Goal: Task Accomplishment & Management: Manage account settings

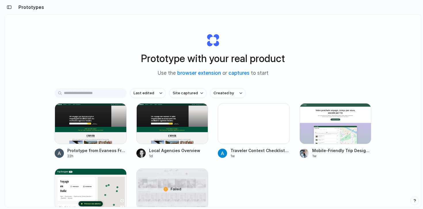
drag, startPoint x: 142, startPoint y: 56, endPoint x: 299, endPoint y: 57, distance: 156.8
click at [300, 57] on div "Prototype with your real product Use the browser extension or captures to start" at bounding box center [213, 53] width 230 height 62
click at [272, 57] on h1 "Prototype with your real product" at bounding box center [213, 58] width 144 height 15
drag, startPoint x: 152, startPoint y: 72, endPoint x: 275, endPoint y: 72, distance: 123.1
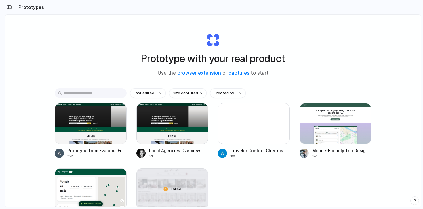
click at [275, 72] on div "Prototype with your real product Use the browser extension or captures to start" at bounding box center [213, 53] width 230 height 62
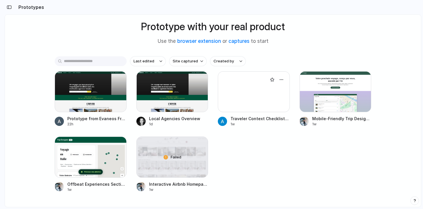
scroll to position [53, 0]
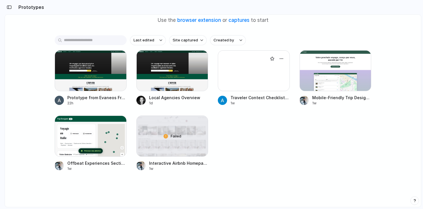
click at [235, 81] on div at bounding box center [254, 70] width 72 height 41
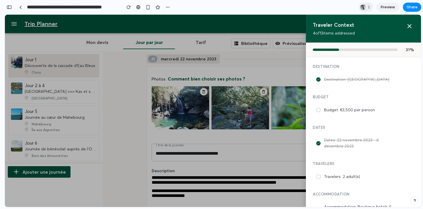
click at [114, 65] on div at bounding box center [213, 111] width 416 height 192
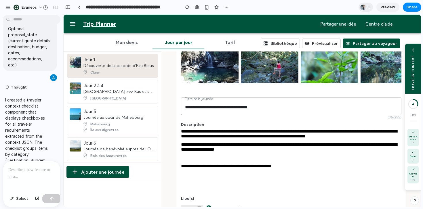
scroll to position [149, 0]
click at [14, 86] on button "Thought" at bounding box center [26, 88] width 43 height 5
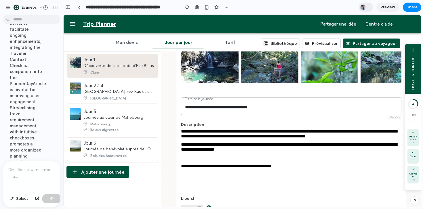
scroll to position [186, 0]
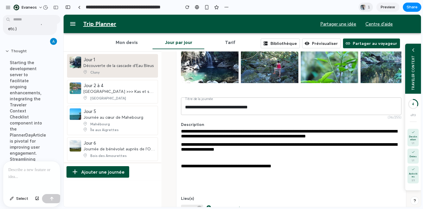
click at [15, 49] on button "Thought" at bounding box center [26, 51] width 43 height 5
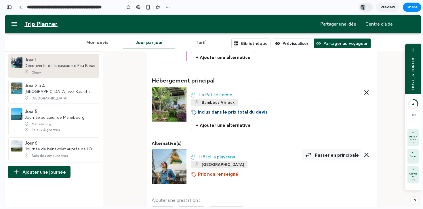
scroll to position [305, 0]
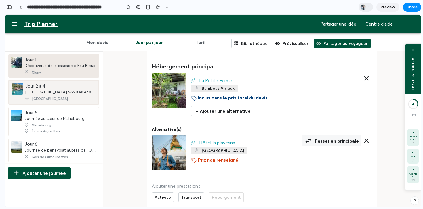
click at [53, 92] on div "Antalya >>> Kas et ses environs" at bounding box center [60, 91] width 71 height 5
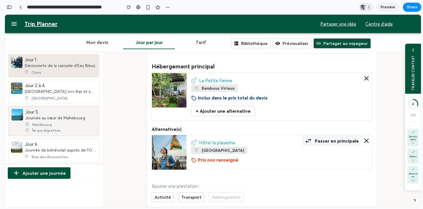
click at [56, 112] on div "Jour 5 Journée au cœur de Mahebourg" at bounding box center [55, 115] width 60 height 12
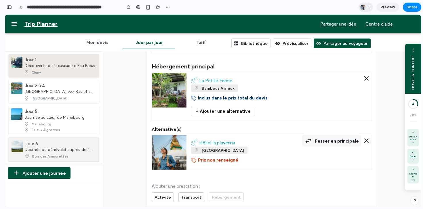
click at [58, 140] on li "Jour 6 Journée de bénévolat auprès de l'ONG Ebony Forest Bois des Amourettes" at bounding box center [53, 149] width 91 height 25
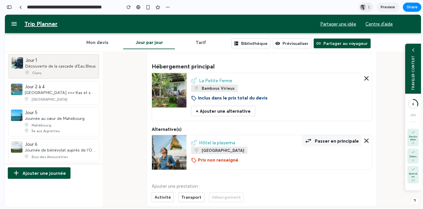
click at [59, 64] on div "Découverte de la cascade d'Eau Bleus" at bounding box center [60, 66] width 70 height 5
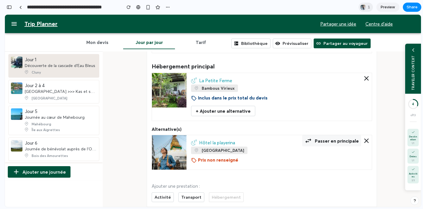
click at [100, 49] on button "Mon devis" at bounding box center [97, 42] width 52 height 14
click at [201, 44] on button "Tarif" at bounding box center [201, 42] width 52 height 14
click at [146, 46] on button "Jour par jour" at bounding box center [149, 42] width 52 height 14
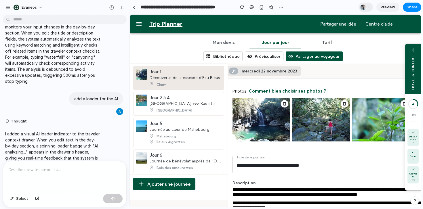
scroll to position [428, 0]
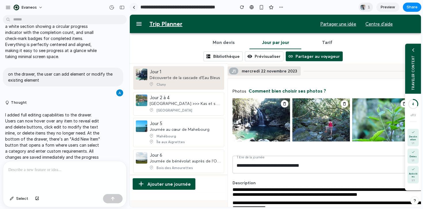
click at [136, 6] on link at bounding box center [133, 7] width 9 height 9
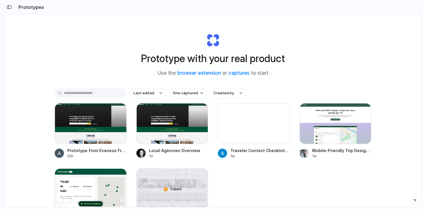
click at [114, 51] on div "Prototype with your real product Use the browser extension or captures to start" at bounding box center [213, 53] width 230 height 62
drag, startPoint x: 141, startPoint y: 58, endPoint x: 251, endPoint y: 56, distance: 110.5
click at [251, 56] on h1 "Prototype with your real product" at bounding box center [213, 58] width 144 height 15
drag, startPoint x: 122, startPoint y: 53, endPoint x: 286, endPoint y: 56, distance: 164.6
click at [286, 56] on div "Prototype with your real product Use the browser extension or captures to start" at bounding box center [213, 53] width 230 height 62
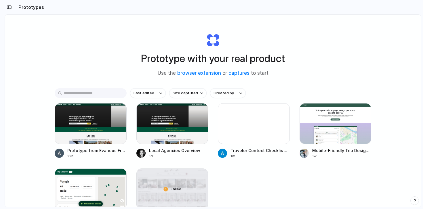
click at [255, 56] on h1 "Prototype with your real product" at bounding box center [213, 58] width 144 height 15
click at [243, 56] on h1 "Prototype with your real product" at bounding box center [213, 58] width 144 height 15
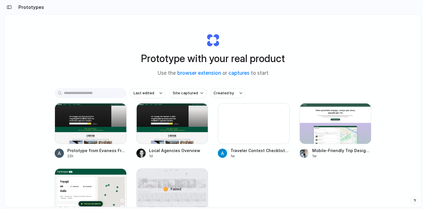
click at [248, 60] on h1 "Prototype with your real product" at bounding box center [213, 58] width 144 height 15
click at [165, 64] on h1 "Prototype with your real product" at bounding box center [213, 58] width 144 height 15
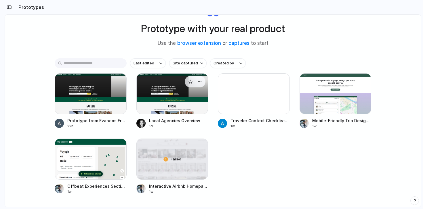
scroll to position [41, 0]
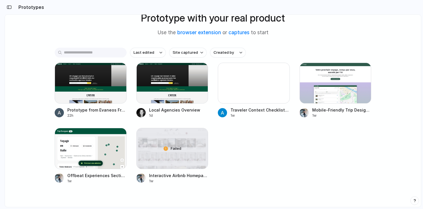
drag, startPoint x: 322, startPoint y: 173, endPoint x: 54, endPoint y: 97, distance: 278.0
click at [54, 97] on div "Prototype with your real product Use the browser extension or captures to start…" at bounding box center [213, 85] width 416 height 223
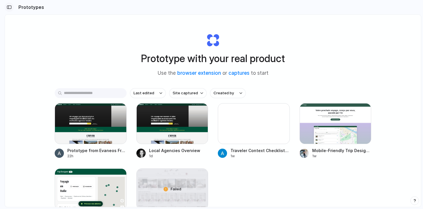
click at [12, 9] on button "button" at bounding box center [9, 7] width 9 height 9
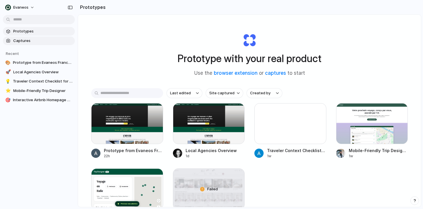
click at [36, 43] on link "Captures" at bounding box center [39, 41] width 72 height 9
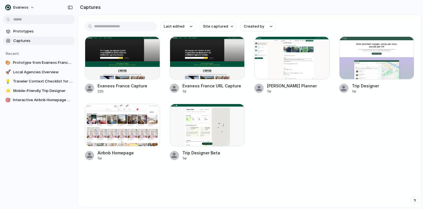
click at [138, 131] on div at bounding box center [122, 125] width 75 height 43
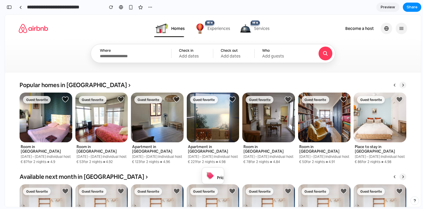
click at [223, 118] on link at bounding box center [213, 129] width 53 height 72
click at [76, 40] on div "Homes NEW NEW Experiences NEW NEW Services Where Check in Add dates Check out A…" at bounding box center [213, 30] width 388 height 27
click at [15, 6] on div "**********" at bounding box center [80, 7] width 150 height 13
click at [19, 6] on link at bounding box center [20, 7] width 9 height 9
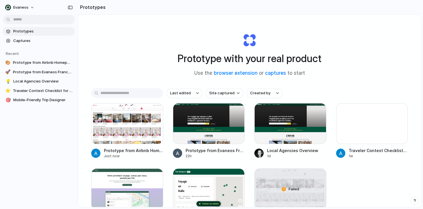
click at [189, 57] on h1 "Prototype with your real product" at bounding box center [249, 58] width 144 height 15
drag, startPoint x: 315, startPoint y: 73, endPoint x: 200, endPoint y: 75, distance: 115.3
click at [200, 75] on div "Prototype with your real product Use the browser extension or captures to start" at bounding box center [249, 53] width 230 height 62
click at [200, 74] on span "Use the browser extension or captures to start" at bounding box center [249, 73] width 111 height 7
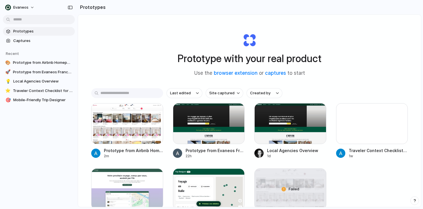
click at [200, 74] on span "Use the browser extension or captures to start" at bounding box center [249, 73] width 111 height 7
drag, startPoint x: 186, startPoint y: 59, endPoint x: 256, endPoint y: 58, distance: 70.5
click at [256, 58] on h1 "Prototype with your real product" at bounding box center [249, 58] width 144 height 15
click at [19, 6] on span "Evaneos" at bounding box center [20, 8] width 15 height 6
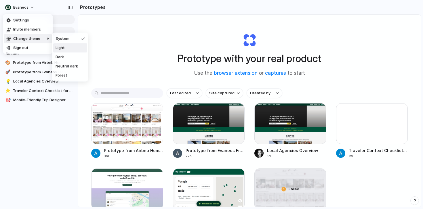
click at [71, 50] on li "Light" at bounding box center [70, 47] width 34 height 9
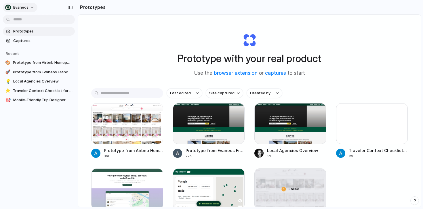
click at [24, 9] on span "Evaneos" at bounding box center [20, 8] width 15 height 6
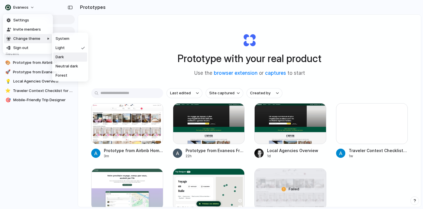
click at [66, 59] on li "Dark" at bounding box center [70, 57] width 34 height 9
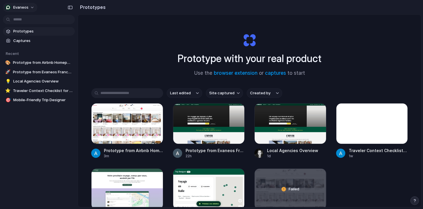
click at [23, 7] on span "Evaneos" at bounding box center [20, 8] width 15 height 6
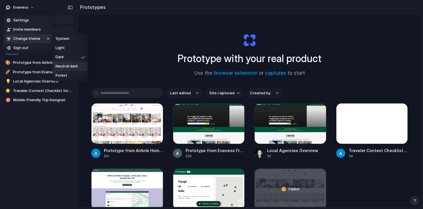
click at [70, 66] on span "Neutral dark" at bounding box center [67, 67] width 22 height 6
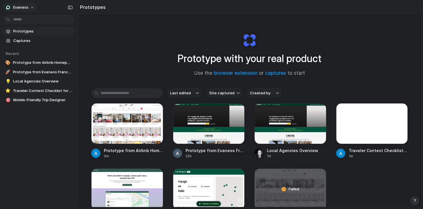
click at [30, 9] on button "Evaneos" at bounding box center [20, 7] width 35 height 9
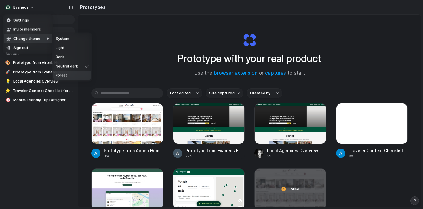
click at [74, 74] on li "Forest" at bounding box center [72, 75] width 38 height 9
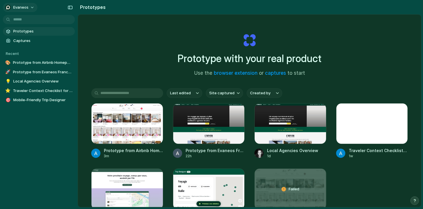
click at [30, 7] on button "Evaneos" at bounding box center [20, 7] width 35 height 9
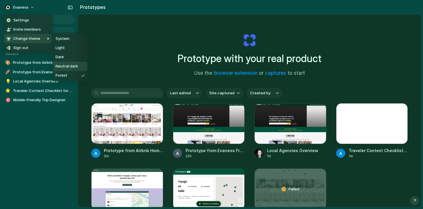
click at [66, 64] on span "Neutral dark" at bounding box center [67, 67] width 22 height 6
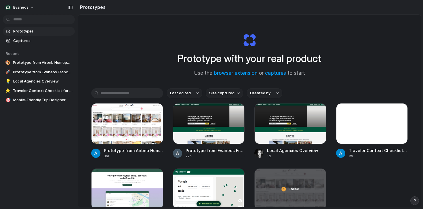
scroll to position [53, 0]
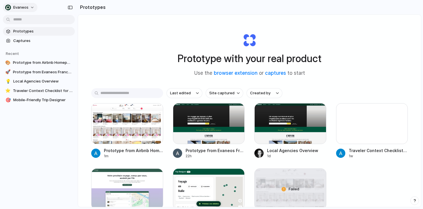
click at [32, 5] on button "Evaneos" at bounding box center [20, 7] width 35 height 9
click at [23, 50] on span "Sign out" at bounding box center [20, 48] width 15 height 6
